Goal: Check status: Check status

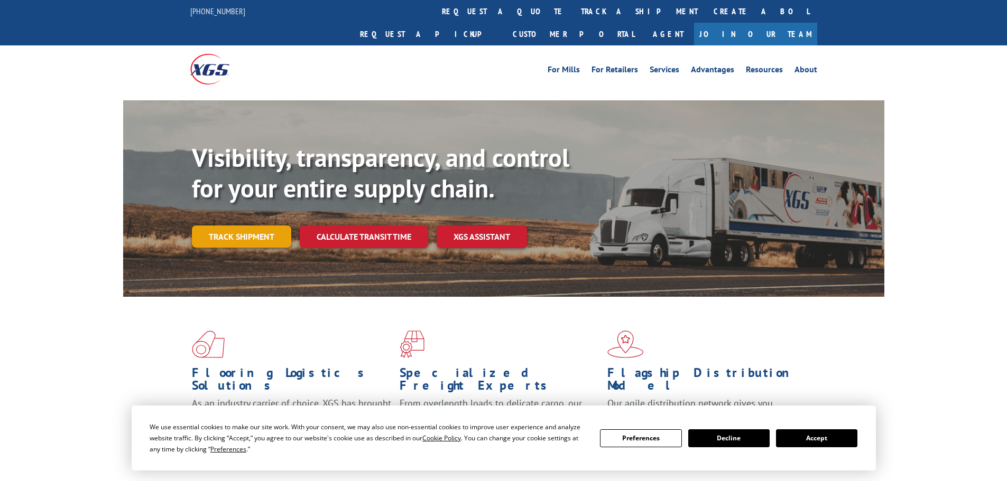
click at [237, 229] on div "Visibility, transparency, and control for your entire supply chain. Track shipm…" at bounding box center [538, 216] width 692 height 147
click at [798, 439] on button "Accept" at bounding box center [816, 439] width 81 height 18
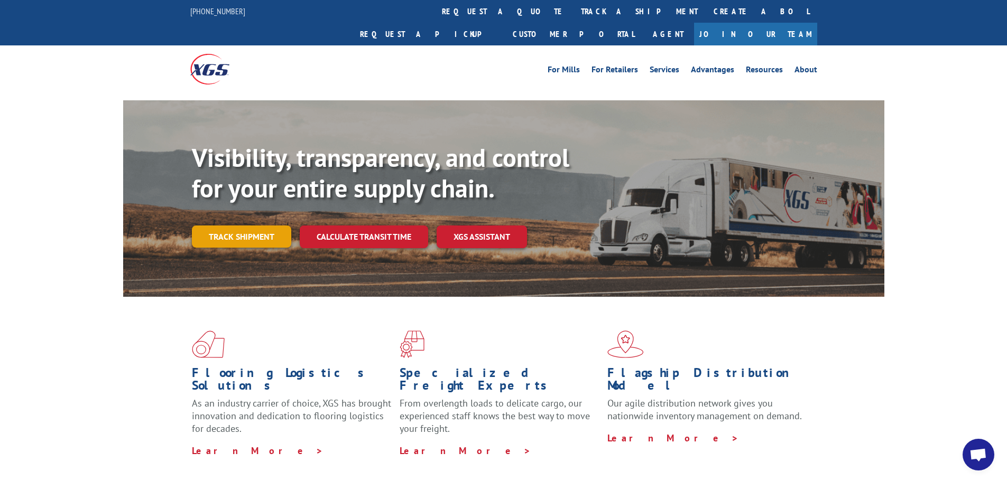
click at [271, 226] on link "Track shipment" at bounding box center [241, 237] width 99 height 22
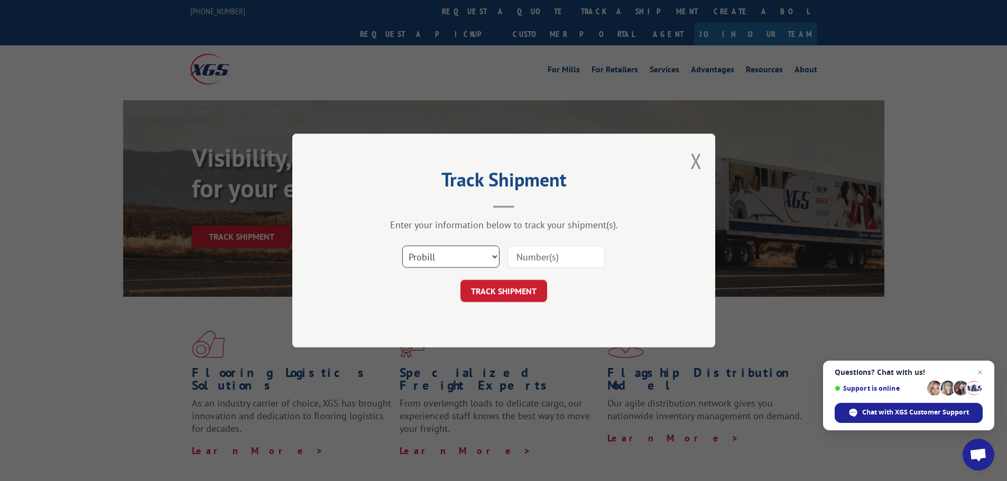
click at [452, 257] on select "Select category... Probill BOL PO" at bounding box center [450, 257] width 97 height 22
select select "po"
click at [402, 246] on select "Select category... Probill BOL PO" at bounding box center [450, 257] width 97 height 22
click at [525, 258] on input at bounding box center [555, 257] width 97 height 22
paste input "64542946"
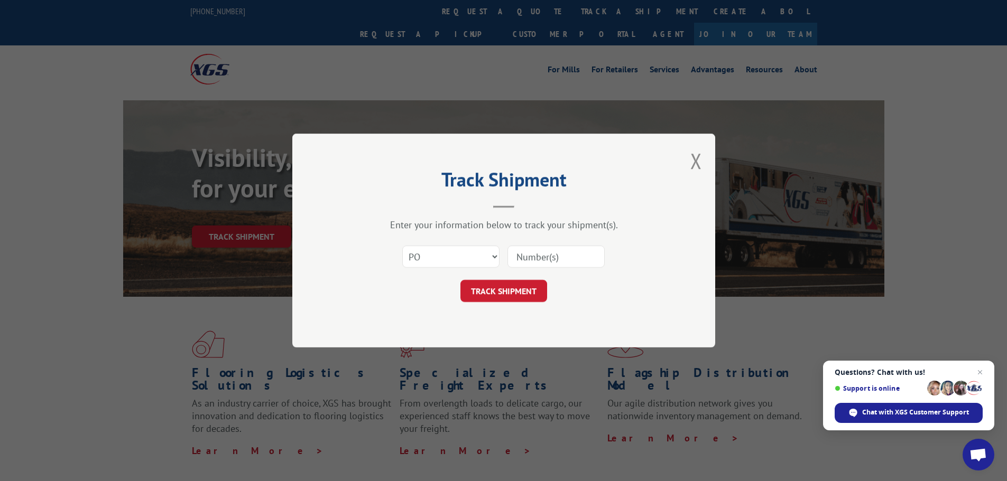
type input "64542946"
click button "TRACK SHIPMENT" at bounding box center [503, 291] width 87 height 22
